Goal: Check status

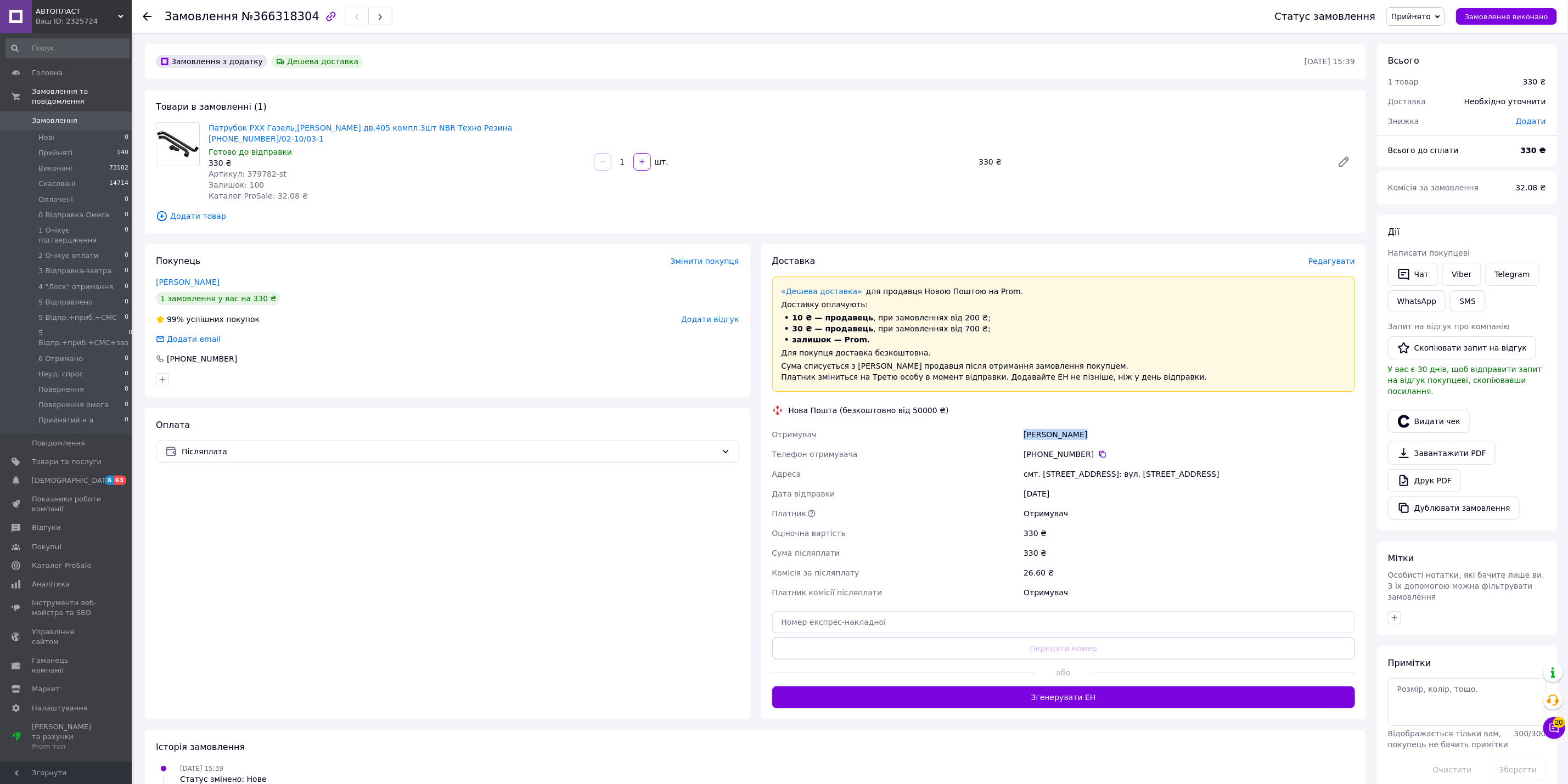
drag, startPoint x: 1041, startPoint y: 431, endPoint x: 1079, endPoint y: 427, distance: 38.2
click at [1079, 427] on div "Отримувач [PERSON_NAME] Телефон отримувача [PHONE_NUMBER]   [GEOGRAPHIC_DATA] с…" at bounding box center [1064, 514] width 588 height 178
drag, startPoint x: 1037, startPoint y: 428, endPoint x: 982, endPoint y: 441, distance: 56.5
click at [982, 445] on div "Телефон отримувача" at bounding box center [896, 455] width 252 height 20
drag, startPoint x: 1018, startPoint y: 445, endPoint x: 1093, endPoint y: 447, distance: 75.0
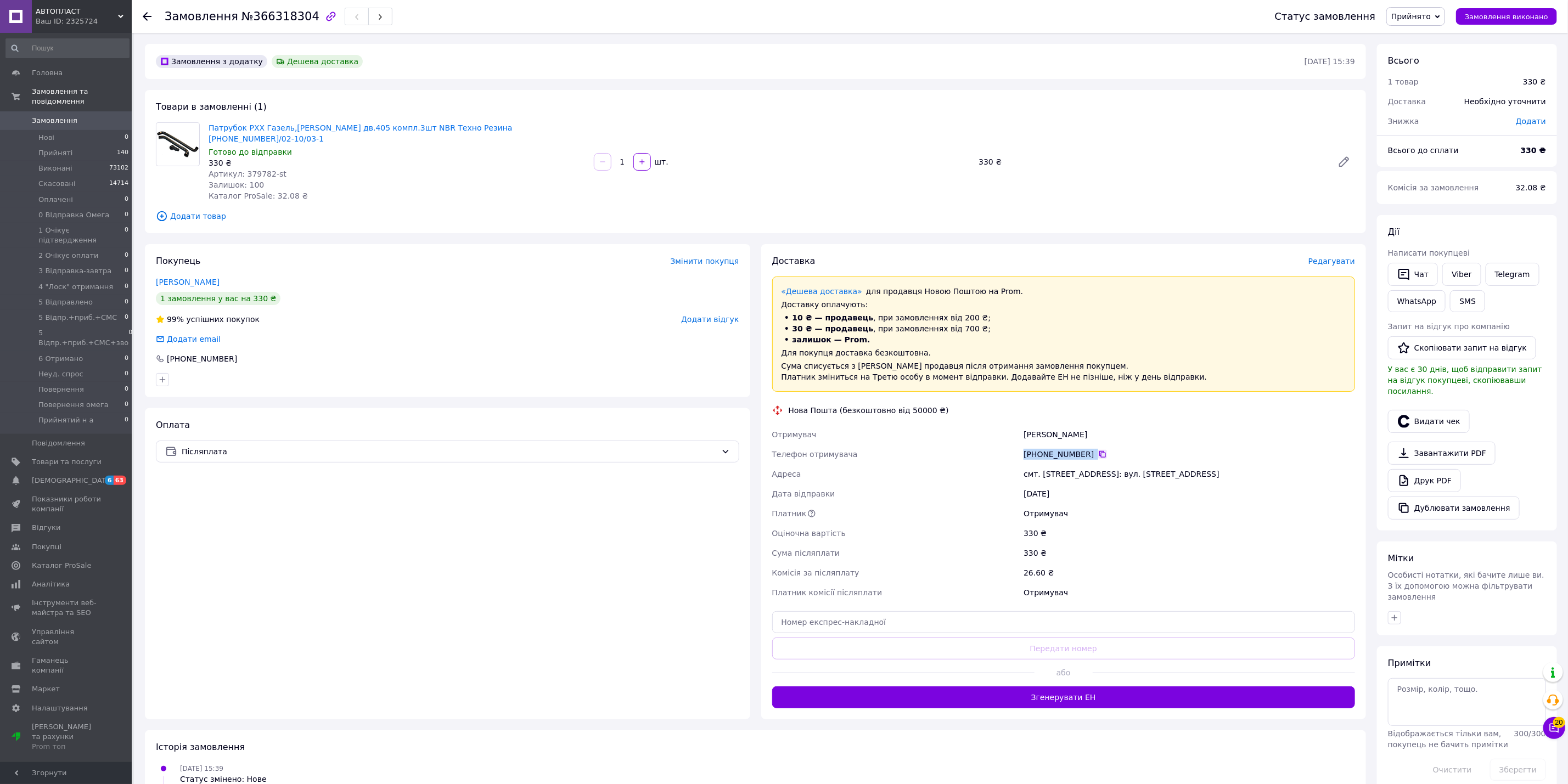
click at [1093, 447] on div "Отримувач [PERSON_NAME] Телефон отримувача [PHONE_NUMBER]   [GEOGRAPHIC_DATA] с…" at bounding box center [1064, 514] width 588 height 178
